Goal: Information Seeking & Learning: Learn about a topic

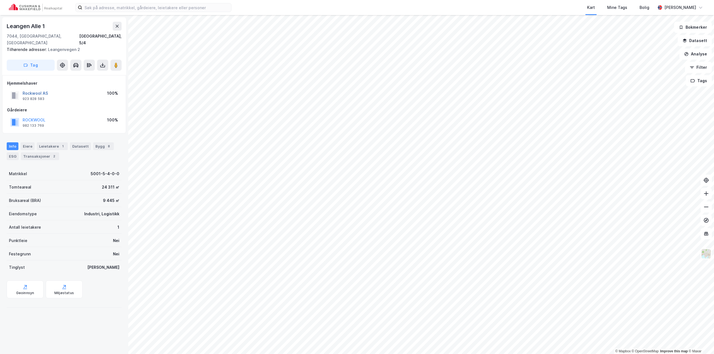
click at [0, 0] on button "Rockwool AS" at bounding box center [0, 0] width 0 height 0
click at [99, 60] on button at bounding box center [102, 65] width 11 height 11
click at [87, 74] on div "Last ned grunnbok" at bounding box center [75, 76] width 32 height 4
click at [115, 62] on image at bounding box center [115, 65] width 3 height 6
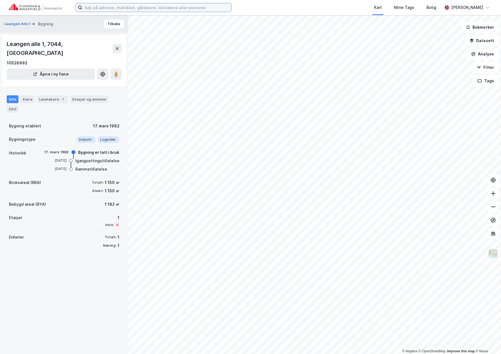
click at [144, 8] on input at bounding box center [156, 7] width 149 height 8
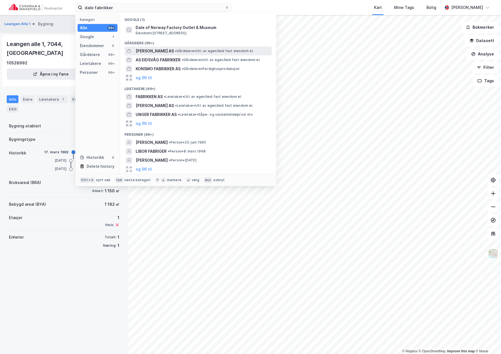
click at [165, 51] on span "[PERSON_NAME] AS" at bounding box center [155, 51] width 38 height 7
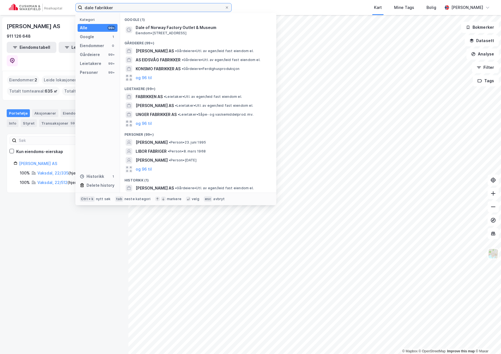
drag, startPoint x: 26, startPoint y: 1, endPoint x: -1, endPoint y: -2, distance: 27.5
click at [0, 0] on html "dale fabrikker Kategori Alle 99+ Google 1 Eiendommer 0 Gårdeiere 99+ Leietakere…" at bounding box center [250, 177] width 501 height 354
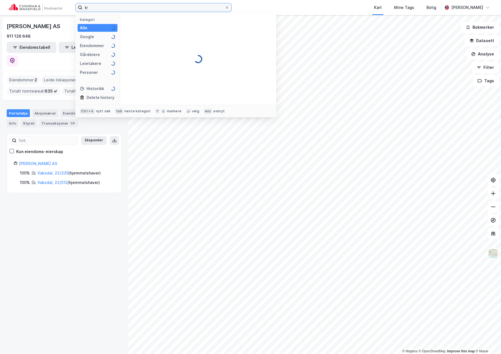
type input "t"
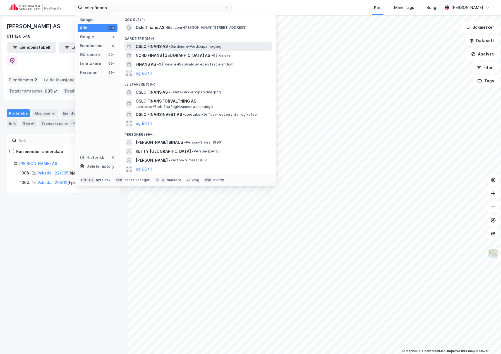
click at [170, 46] on span "•" at bounding box center [170, 46] width 2 height 4
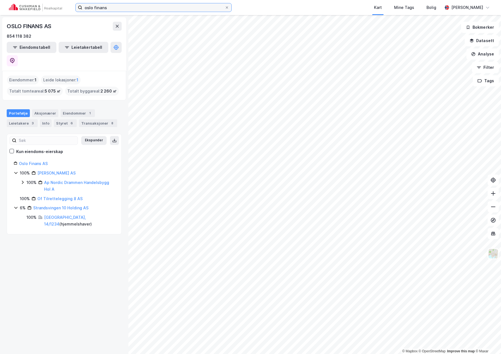
drag, startPoint x: 115, startPoint y: 7, endPoint x: 83, endPoint y: 7, distance: 32.4
click at [83, 7] on input "oslo finans" at bounding box center [153, 7] width 142 height 8
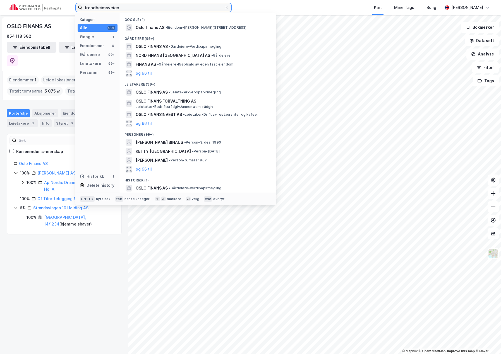
type input "trondheimsveien"
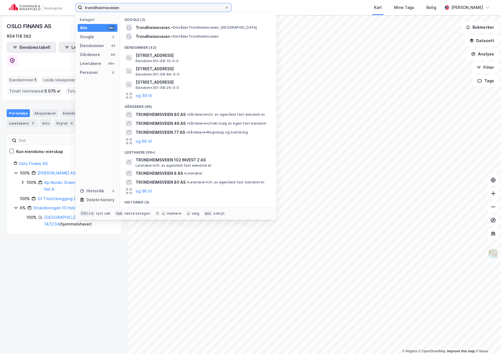
drag, startPoint x: 141, startPoint y: 9, endPoint x: 79, endPoint y: 9, distance: 61.9
click at [79, 9] on label "trondheimsveien" at bounding box center [153, 7] width 156 height 9
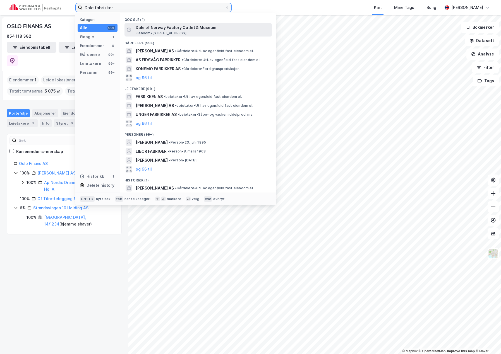
type input "Dale fabrikker"
click at [192, 30] on span "Dale of Norway Factory Outlet & Museum" at bounding box center [203, 27] width 134 height 7
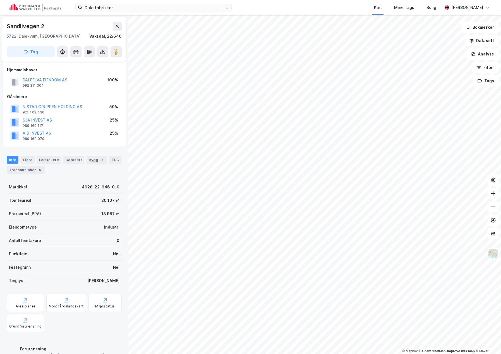
scroll to position [12, 0]
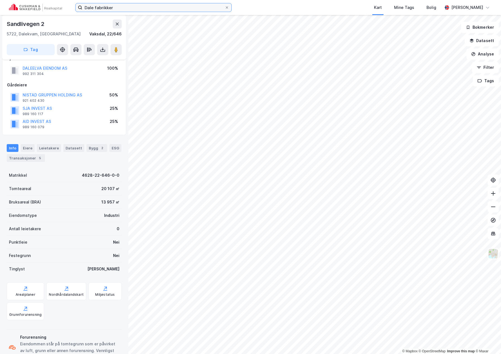
click at [126, 8] on input "Dale fabrikker" at bounding box center [153, 7] width 142 height 8
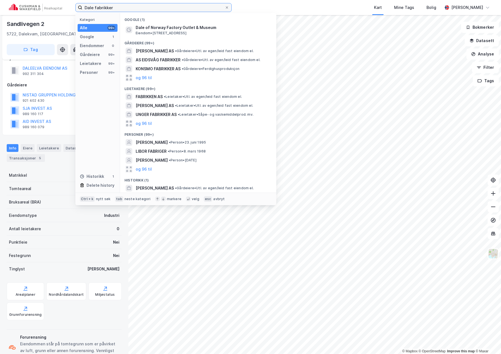
drag, startPoint x: 94, startPoint y: 8, endPoint x: 64, endPoint y: 8, distance: 30.1
click at [60, 7] on div "Dale fabrikker Kategori Alle 99+ Google 1 Eiendommer 0 Gårdeiere 99+ Leietakere…" at bounding box center [250, 7] width 501 height 15
drag, startPoint x: 136, startPoint y: 9, endPoint x: 95, endPoint y: 7, distance: 40.5
click at [95, 7] on input "dale fabrikker" at bounding box center [153, 7] width 142 height 8
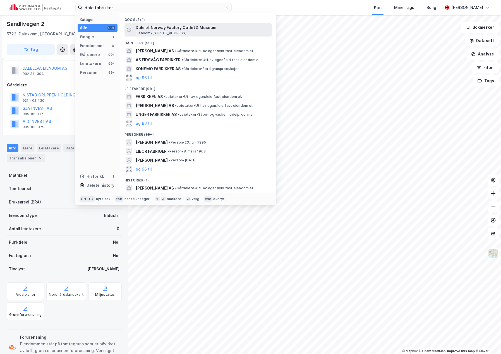
click at [140, 30] on span "Dale of Norway Factory Outlet & Museum" at bounding box center [203, 27] width 134 height 7
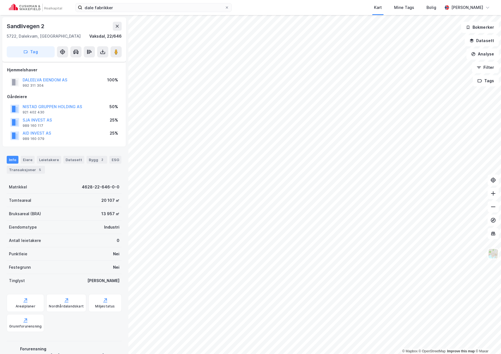
scroll to position [12, 0]
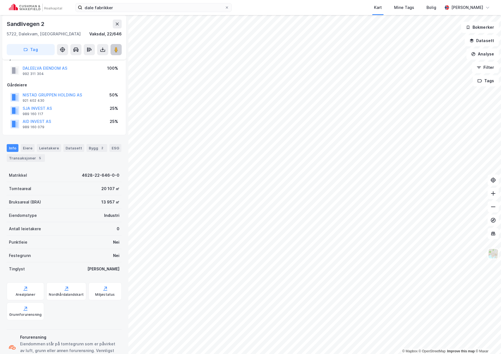
click at [117, 52] on image at bounding box center [115, 50] width 3 height 6
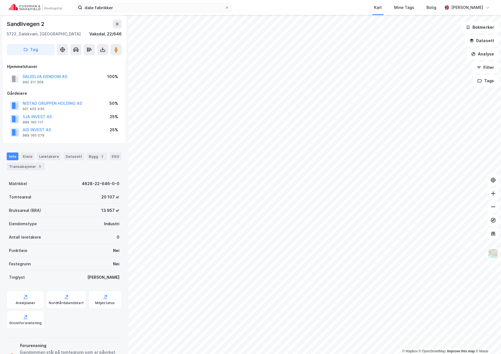
scroll to position [0, 0]
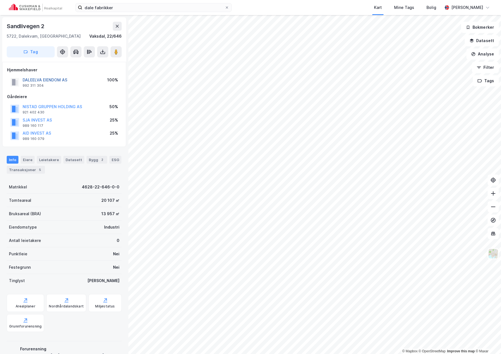
click at [0, 0] on button "DALEELVA EIENDOM AS" at bounding box center [0, 0] width 0 height 0
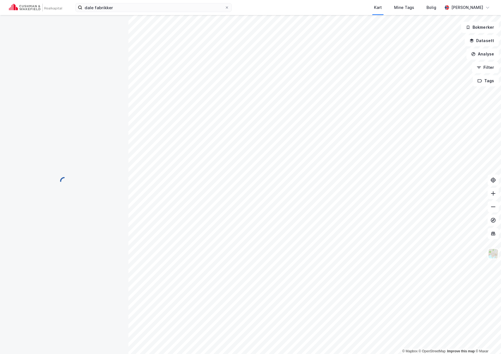
scroll to position [0, 0]
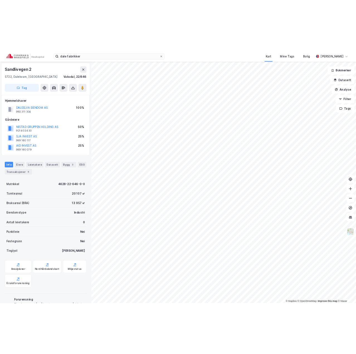
scroll to position [0, 0]
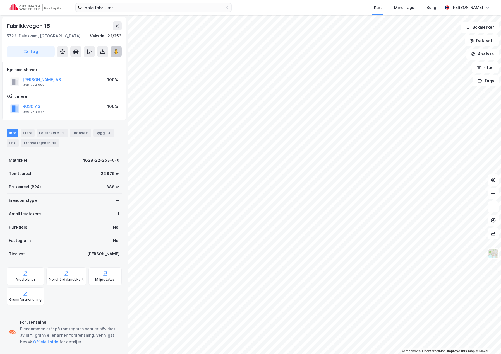
click at [115, 49] on image at bounding box center [115, 52] width 3 height 6
click at [0, 0] on button "ROSØ AS" at bounding box center [0, 0] width 0 height 0
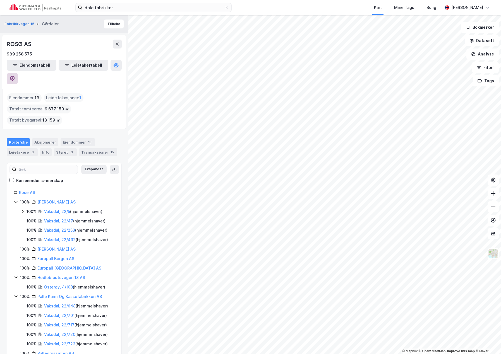
click at [15, 76] on icon at bounding box center [12, 79] width 6 height 6
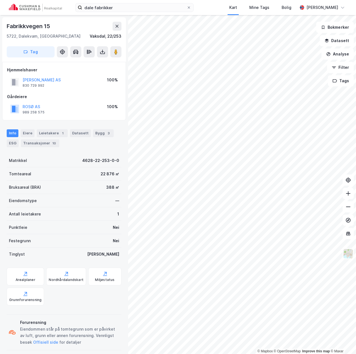
scroll to position [0, 0]
click at [100, 52] on button at bounding box center [102, 51] width 11 height 11
click at [63, 63] on div "Last ned grunnbok" at bounding box center [75, 63] width 32 height 4
click at [92, 25] on div "Fabrikkvegen 15" at bounding box center [64, 25] width 115 height 9
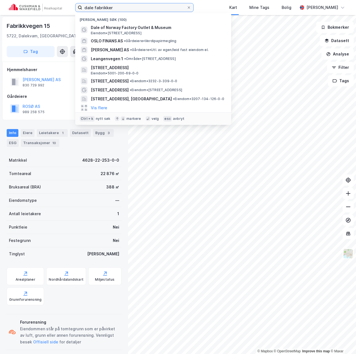
drag, startPoint x: 113, startPoint y: 8, endPoint x: 38, endPoint y: 4, distance: 74.5
click at [38, 4] on div "dale fabrikker Nylige søk (100) Dale of Norway Factory [GEOGRAPHIC_DATA] Eiendo…" at bounding box center [178, 7] width 356 height 15
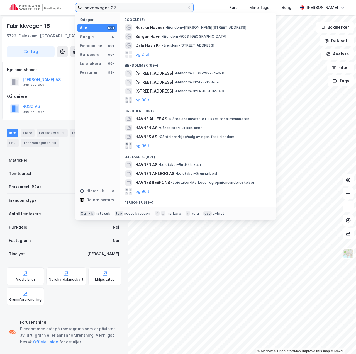
type input "havnevegen 22"
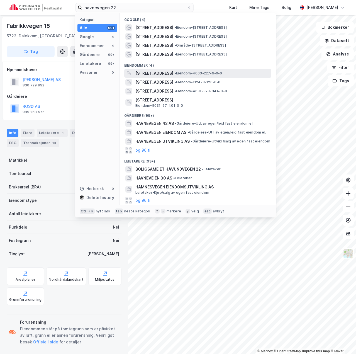
click at [173, 74] on span "[STREET_ADDRESS]" at bounding box center [155, 73] width 38 height 7
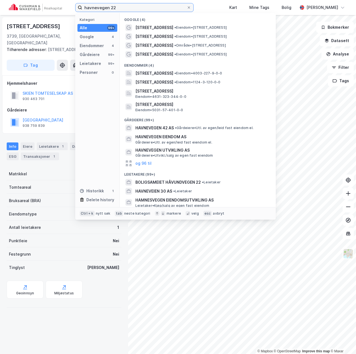
click at [129, 8] on input "havnevegen 22" at bounding box center [134, 7] width 105 height 8
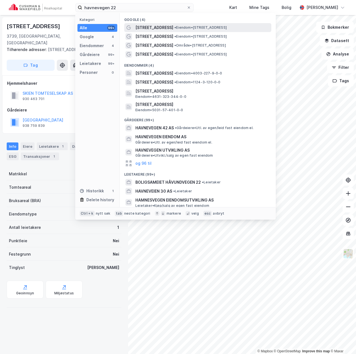
click at [156, 28] on span "[STREET_ADDRESS]" at bounding box center [155, 27] width 38 height 7
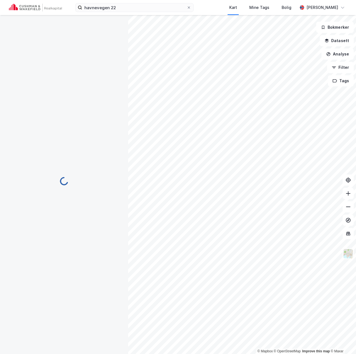
scroll to position [0, 0]
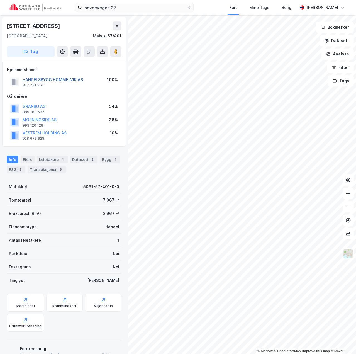
click at [0, 0] on button "HANDELSBYGG HOMMELVIK AS" at bounding box center [0, 0] width 0 height 0
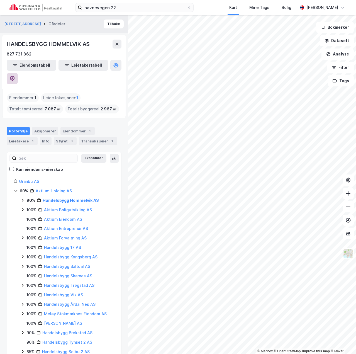
click at [15, 76] on icon at bounding box center [12, 79] width 6 height 6
click at [109, 26] on button "Tilbake" at bounding box center [114, 24] width 20 height 9
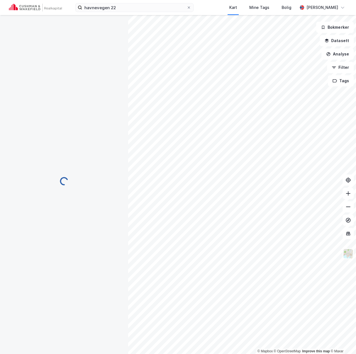
scroll to position [0, 0]
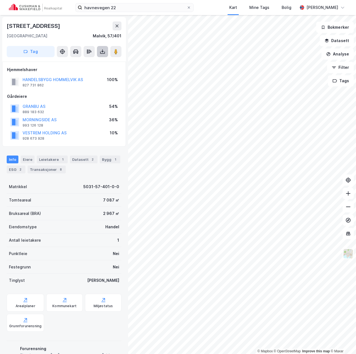
click at [103, 52] on icon at bounding box center [102, 51] width 2 height 1
click at [72, 64] on div "Last ned grunnbok" at bounding box center [75, 63] width 32 height 4
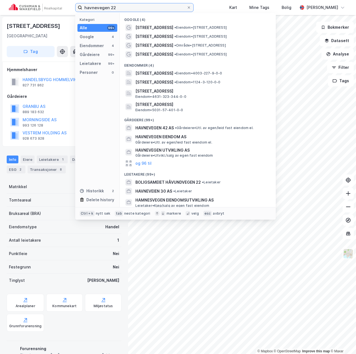
drag, startPoint x: 84, startPoint y: 8, endPoint x: 16, endPoint y: 7, distance: 67.2
click at [16, 7] on div "havnevegen 22 Kategori Alle 99+ Google 4 Eiendommer 4 Gårdeiere 99+ Leietakere …" at bounding box center [178, 7] width 356 height 15
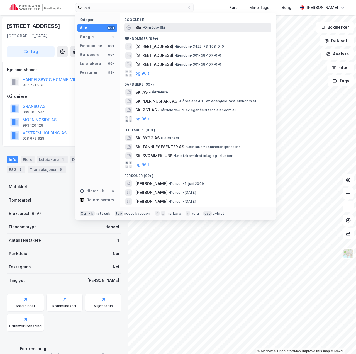
click at [148, 27] on span "• Område • Ski" at bounding box center [153, 27] width 23 height 4
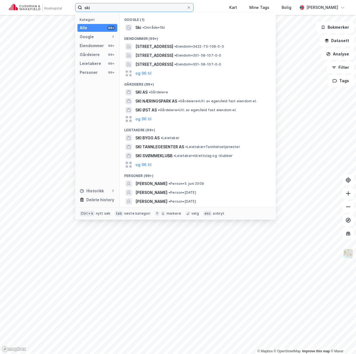
drag, startPoint x: 112, startPoint y: 8, endPoint x: 89, endPoint y: 7, distance: 23.7
click at [89, 7] on input "ski" at bounding box center [134, 7] width 105 height 8
type input "skolekvartalet"
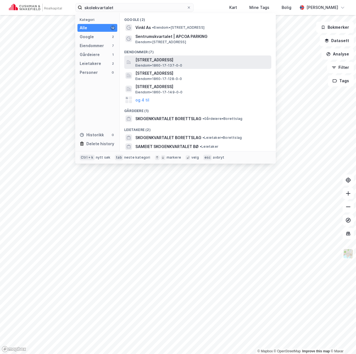
click at [151, 62] on span "[STREET_ADDRESS]" at bounding box center [203, 60] width 134 height 7
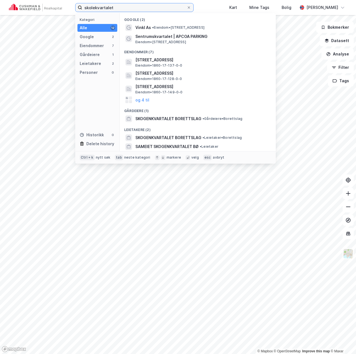
click at [123, 11] on input "skolekvartalet" at bounding box center [134, 7] width 105 height 8
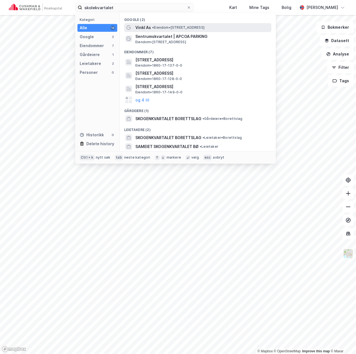
click at [145, 28] on span "Vinkl As" at bounding box center [144, 27] width 16 height 7
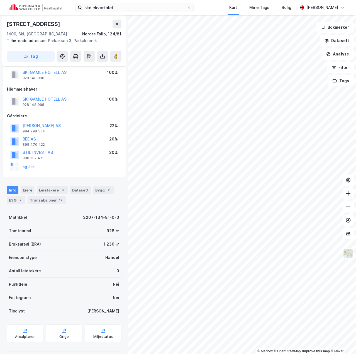
scroll to position [21, 0]
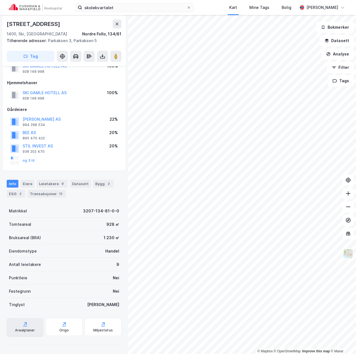
click at [26, 324] on icon at bounding box center [25, 325] width 6 height 6
click at [64, 328] on div "Origo" at bounding box center [64, 327] width 37 height 18
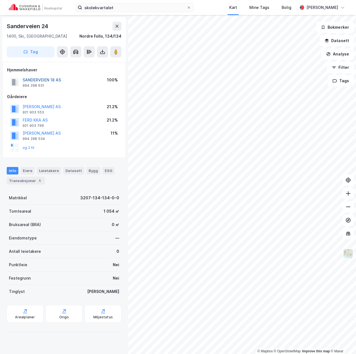
click at [0, 0] on button "SANDERVEIEN 18 AS" at bounding box center [0, 0] width 0 height 0
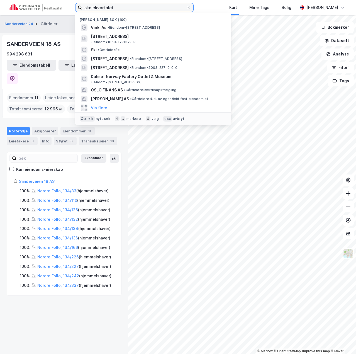
drag, startPoint x: 117, startPoint y: 6, endPoint x: 12, endPoint y: 3, distance: 105.4
click at [12, 3] on div "skolekvartalet Nylige søk (100) Vinkl As • Eiendom • [STREET_ADDRESS], VESTVÅGØ…" at bounding box center [178, 7] width 356 height 15
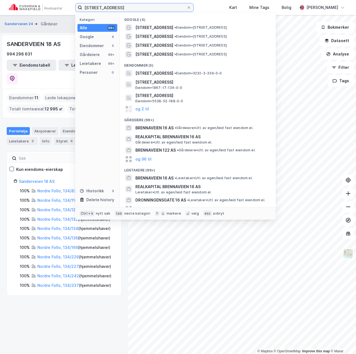
click at [145, 8] on input "[STREET_ADDRESS]" at bounding box center [134, 7] width 105 height 8
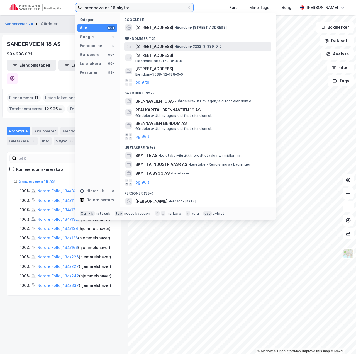
type input "brennaveien 16 skytta"
click at [173, 47] on span "[STREET_ADDRESS]" at bounding box center [155, 46] width 38 height 7
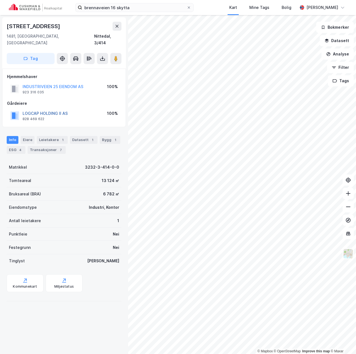
click at [0, 0] on button "LOGCAP HOLDING II AS" at bounding box center [0, 0] width 0 height 0
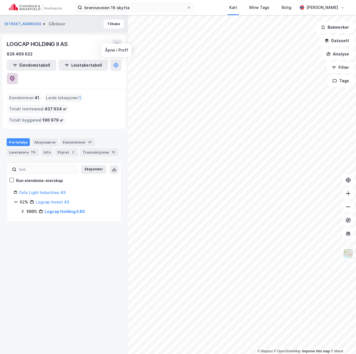
click at [15, 76] on icon at bounding box center [12, 79] width 5 height 6
click at [114, 26] on button "Tilbake" at bounding box center [114, 24] width 20 height 9
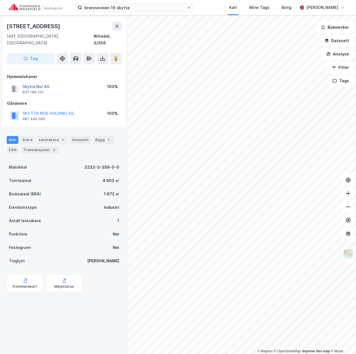
click at [0, 0] on button "Skytta Nor AS" at bounding box center [0, 0] width 0 height 0
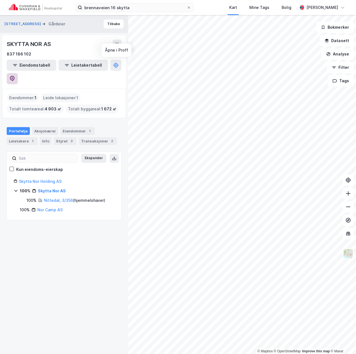
click at [18, 73] on button at bounding box center [12, 78] width 11 height 11
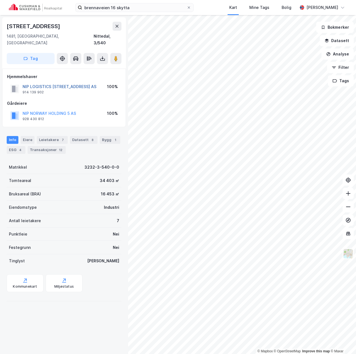
click at [0, 0] on button "NIP LOGISTICS [STREET_ADDRESS] AS" at bounding box center [0, 0] width 0 height 0
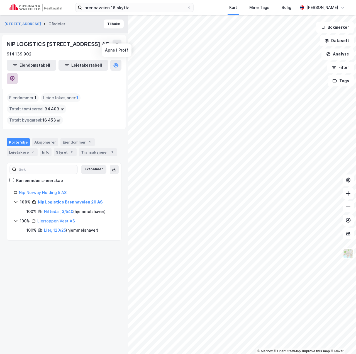
click at [15, 76] on icon at bounding box center [12, 79] width 6 height 6
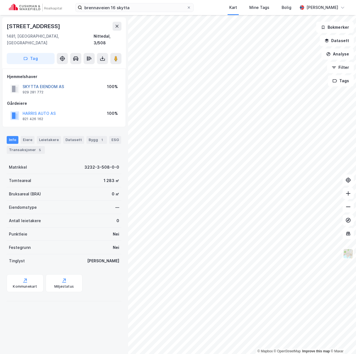
click at [0, 0] on button "SKYTTA EIENDOM AS" at bounding box center [0, 0] width 0 height 0
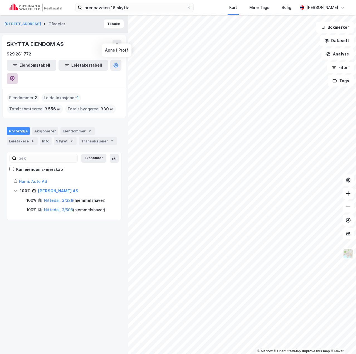
click at [15, 76] on icon at bounding box center [12, 79] width 6 height 6
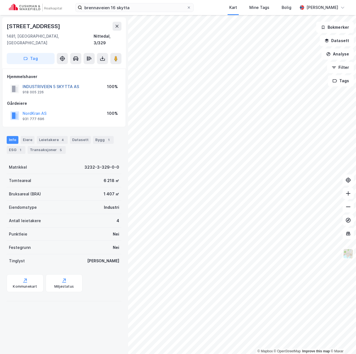
click at [0, 0] on button "INDUSTRIVEIEN 5 SKYTTA AS" at bounding box center [0, 0] width 0 height 0
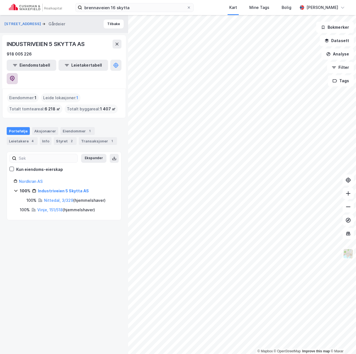
click at [15, 76] on icon at bounding box center [12, 79] width 6 height 6
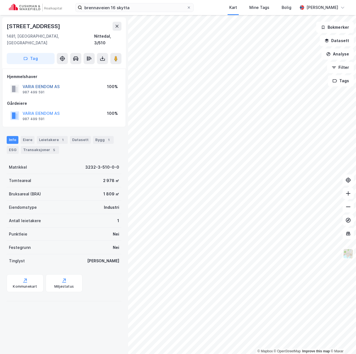
click at [0, 0] on button "VARIA EIENDOM AS" at bounding box center [0, 0] width 0 height 0
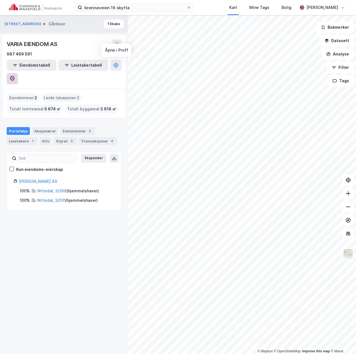
click at [15, 76] on icon at bounding box center [12, 79] width 6 height 6
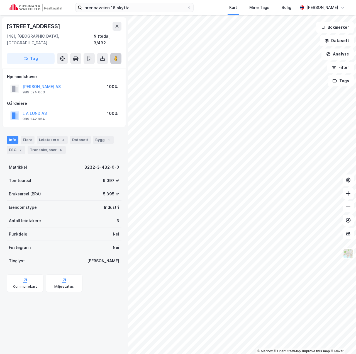
click at [120, 54] on button at bounding box center [115, 58] width 11 height 11
click at [0, 0] on button "[PERSON_NAME] AS" at bounding box center [0, 0] width 0 height 0
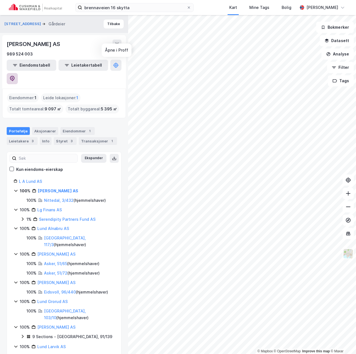
click at [15, 76] on icon at bounding box center [12, 79] width 6 height 6
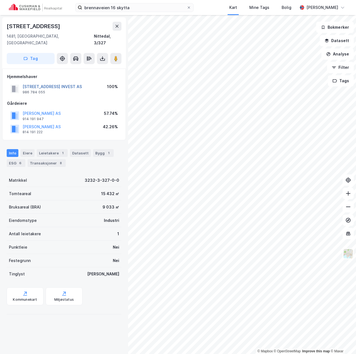
click at [0, 0] on button "[STREET_ADDRESS] INVEST AS" at bounding box center [0, 0] width 0 height 0
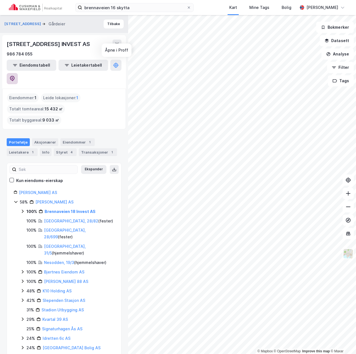
click at [15, 76] on icon at bounding box center [12, 79] width 6 height 6
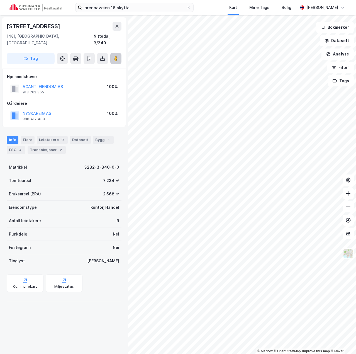
click at [115, 56] on image at bounding box center [115, 59] width 3 height 6
click at [116, 56] on image at bounding box center [115, 59] width 3 height 6
click at [0, 0] on button "CIMBERIO EIENDOM AS" at bounding box center [0, 0] width 0 height 0
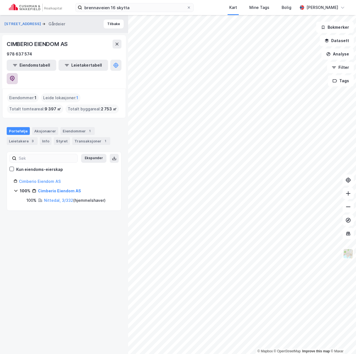
click at [15, 76] on icon at bounding box center [12, 79] width 6 height 6
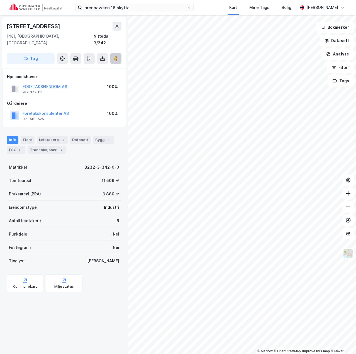
click at [116, 56] on image at bounding box center [115, 59] width 3 height 6
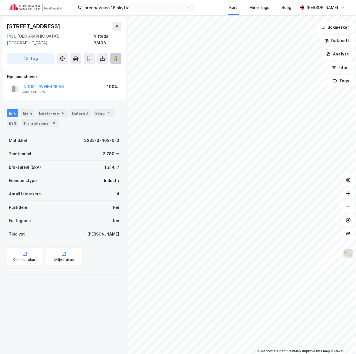
click at [114, 56] on icon at bounding box center [116, 59] width 6 height 6
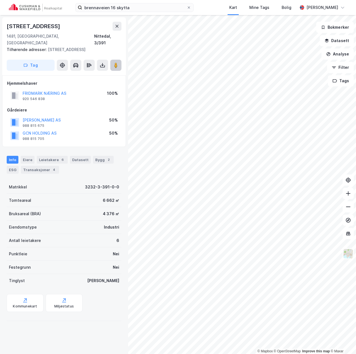
click at [116, 62] on image at bounding box center [115, 65] width 3 height 6
click at [0, 0] on button "FRIDMARK NÆRING AS" at bounding box center [0, 0] width 0 height 0
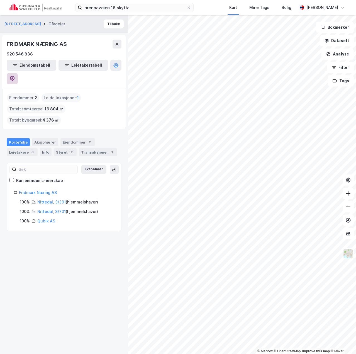
click at [15, 76] on icon at bounding box center [12, 79] width 6 height 6
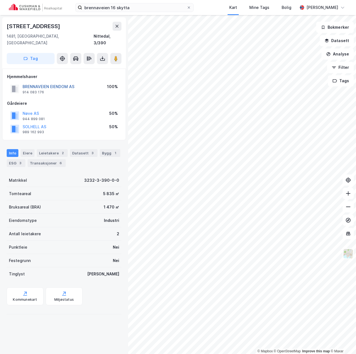
click at [0, 0] on button "BRENNAVEIEN EIENDOM AS" at bounding box center [0, 0] width 0 height 0
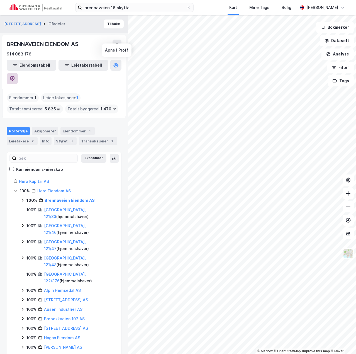
click at [13, 77] on icon at bounding box center [12, 78] width 2 height 2
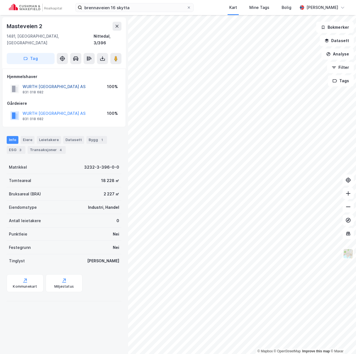
click at [0, 0] on button "WURTH [GEOGRAPHIC_DATA] AS" at bounding box center [0, 0] width 0 height 0
